Goal: Navigation & Orientation: Find specific page/section

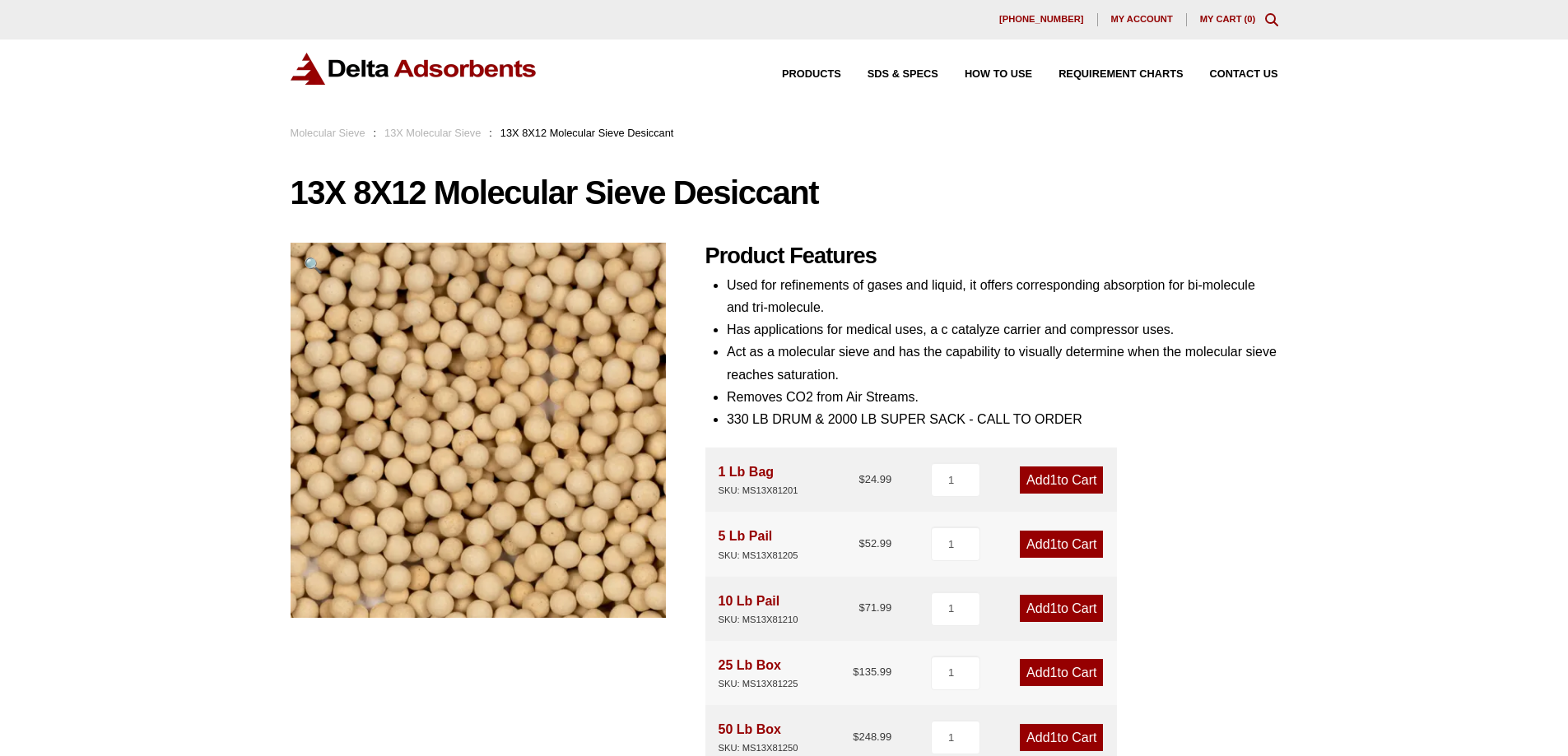
click at [416, 126] on link "13X Molecular Sieve" at bounding box center [432, 133] width 97 height 13
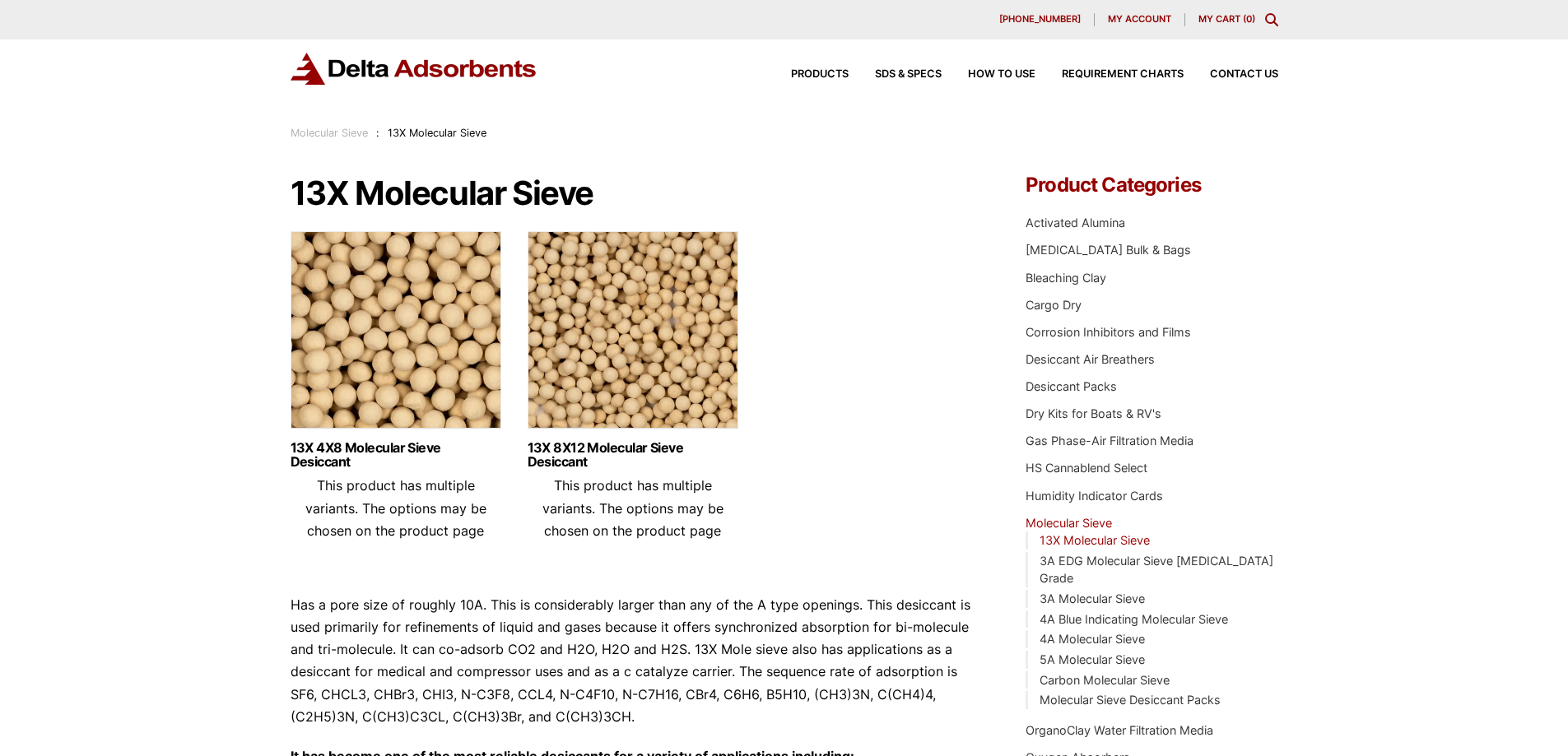
scroll to position [82, 0]
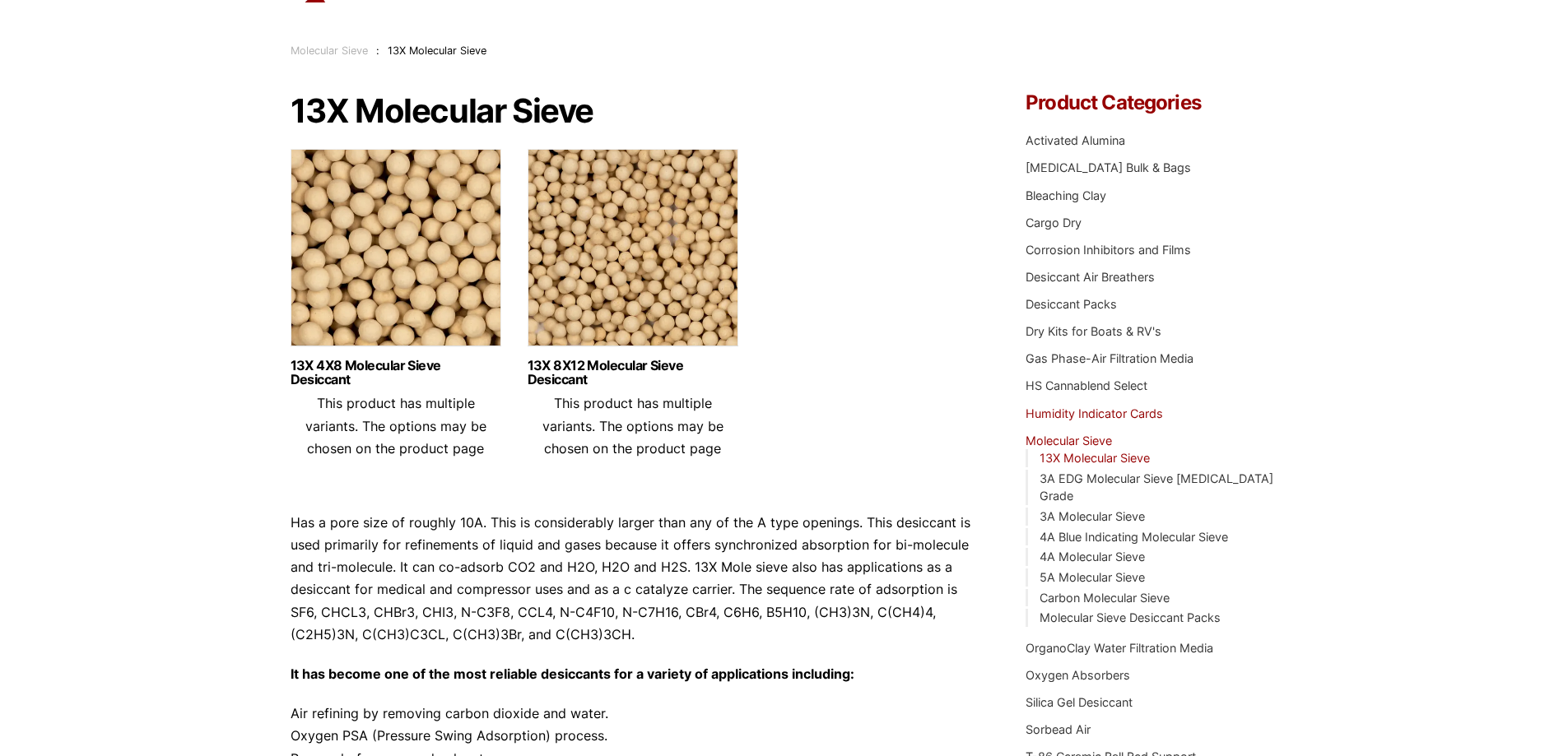
click at [1133, 413] on link "Humidity Indicator Cards" at bounding box center [1094, 413] width 137 height 14
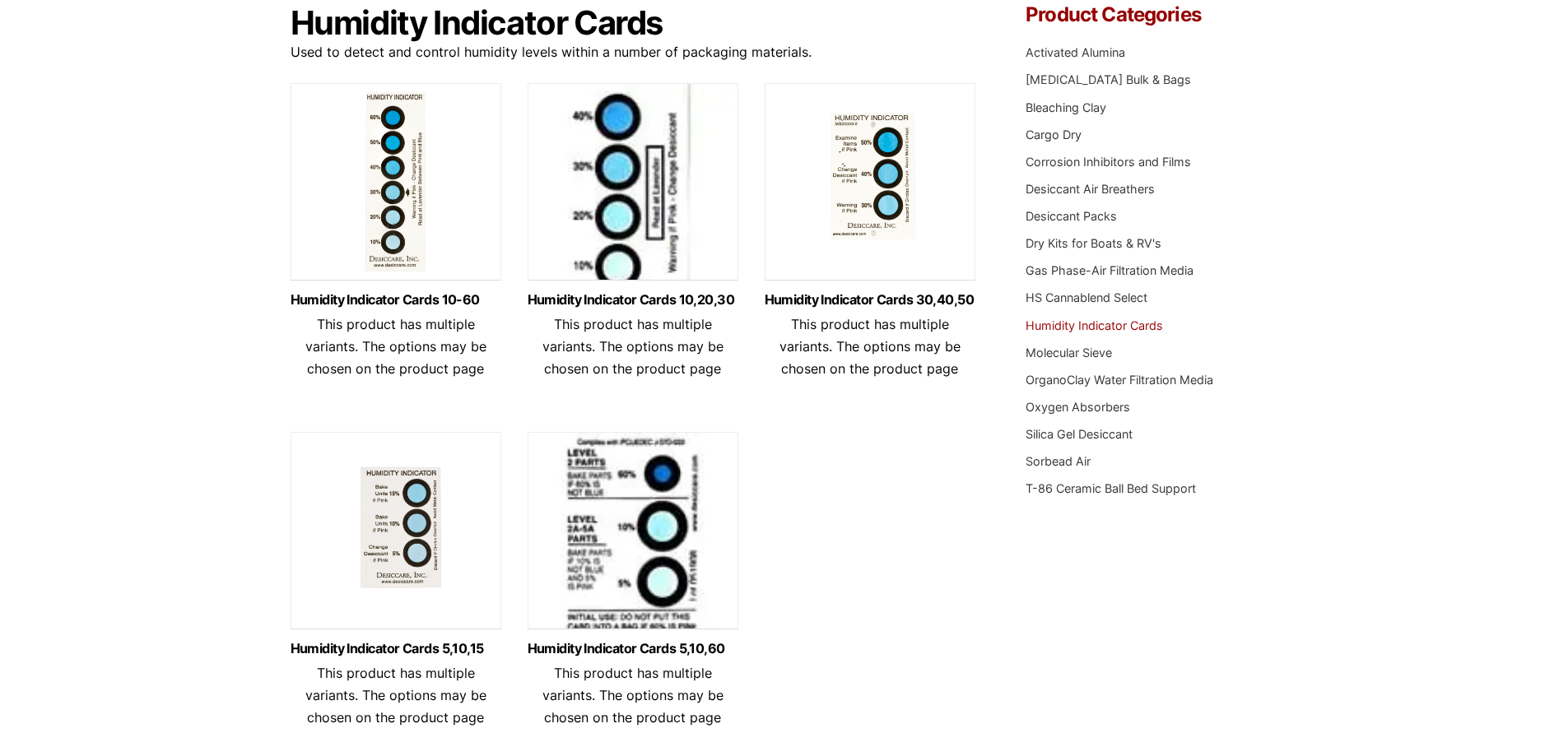
scroll to position [164, 0]
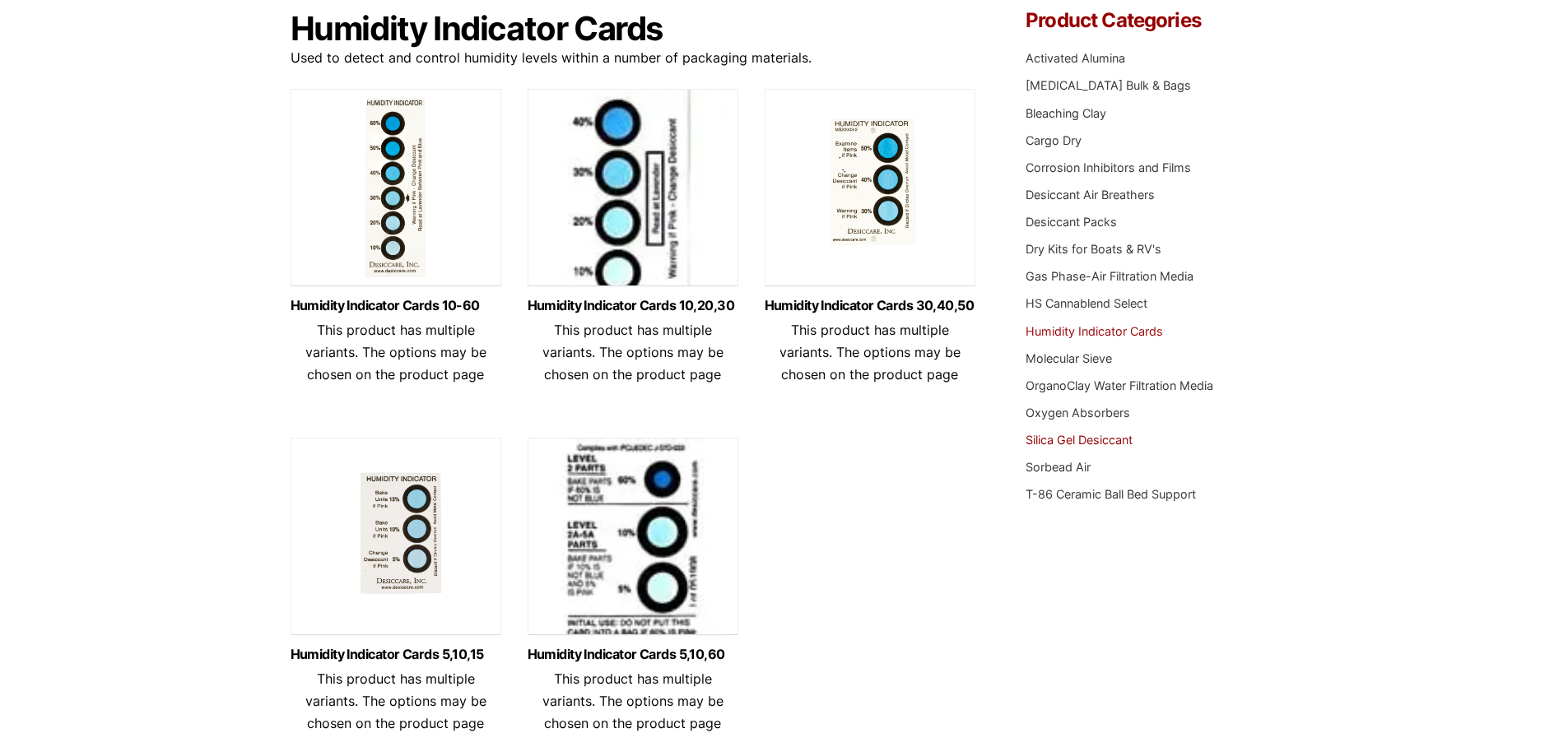
click at [1092, 436] on link "Silica Gel Desiccant" at bounding box center [1079, 439] width 107 height 14
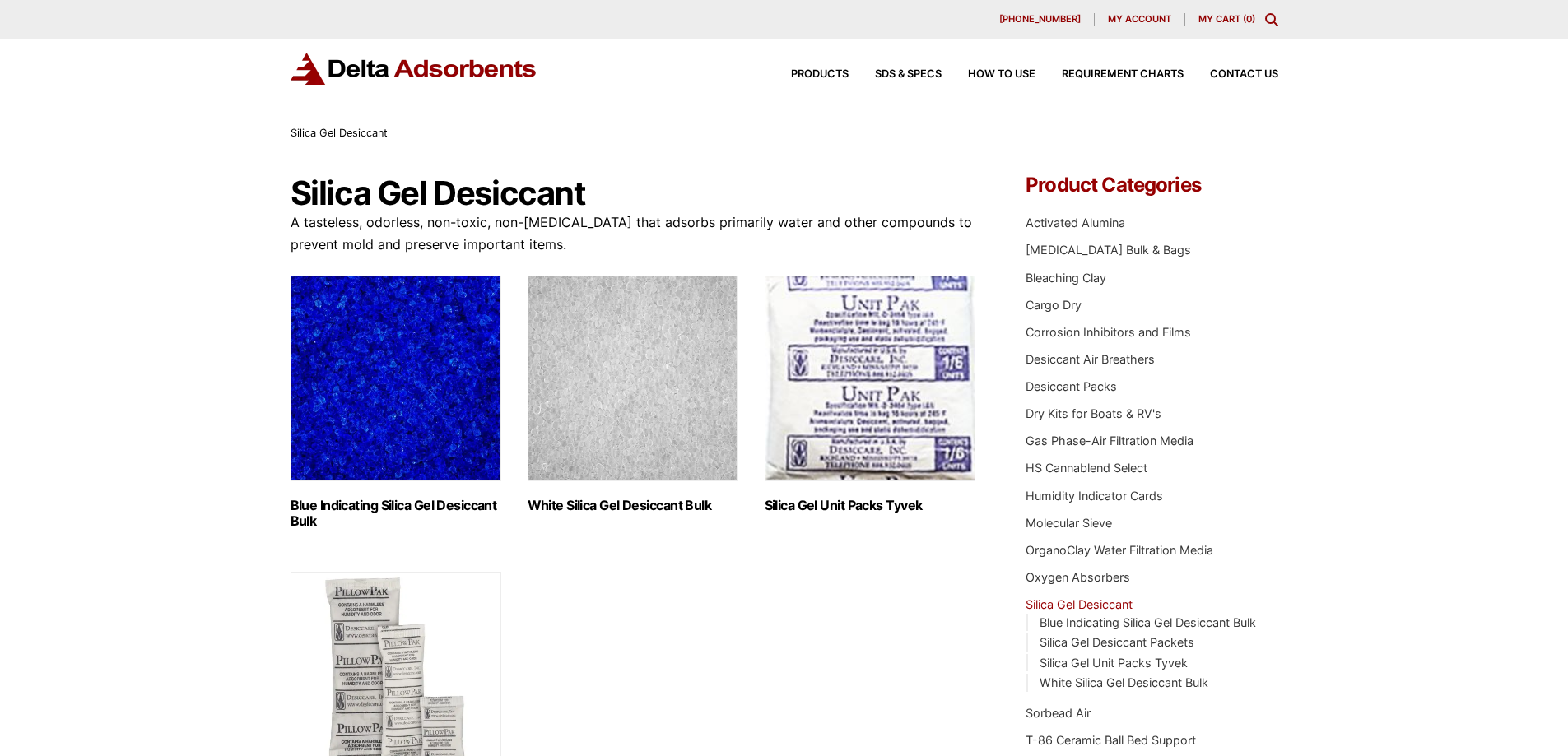
click at [373, 421] on img "Visit product category Blue Indicating Silica Gel Desiccant Bulk" at bounding box center [395, 378] width 211 height 206
